Goal: Find contact information: Find contact information

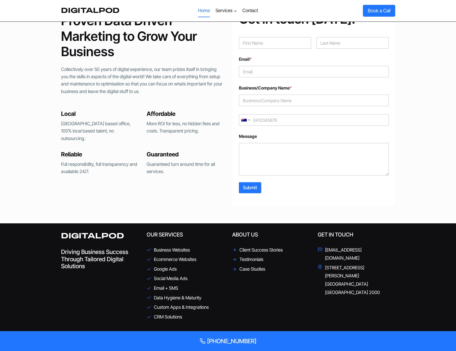
scroll to position [1138, 0]
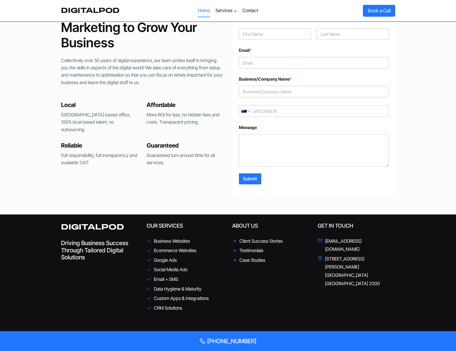
click at [128, 160] on div "Local [GEOGRAPHIC_DATA] based office, 100% local based talent, no outsourcing. …" at bounding box center [142, 134] width 163 height 78
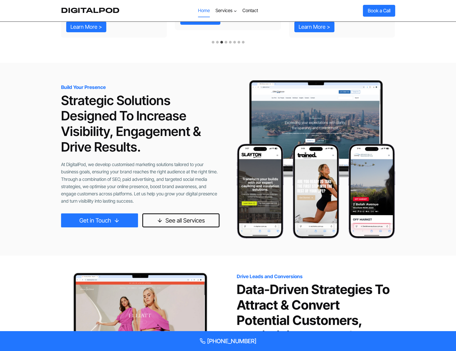
scroll to position [0, 0]
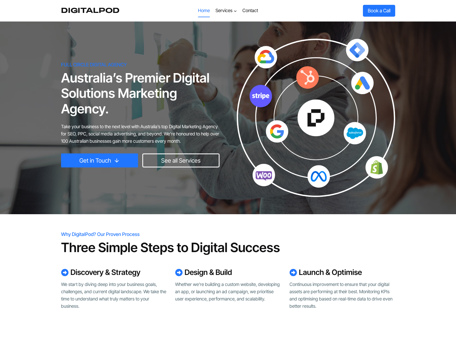
drag, startPoint x: 350, startPoint y: 177, endPoint x: 198, endPoint y: 80, distance: 180.4
click at [253, 12] on link "Contact" at bounding box center [250, 10] width 21 height 13
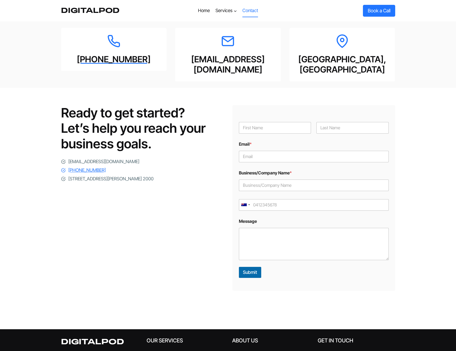
click at [90, 158] on span "[EMAIL_ADDRESS][DOMAIN_NAME]" at bounding box center [103, 161] width 71 height 7
copy span "digitalpod"
